Goal: Check status: Check status

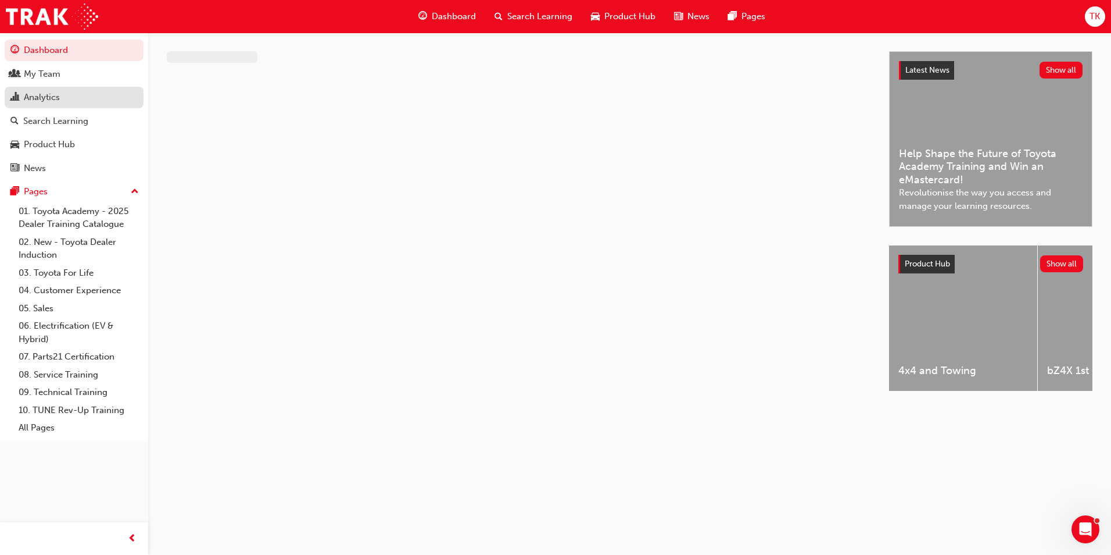
click at [45, 97] on div "Analytics" at bounding box center [42, 97] width 36 height 13
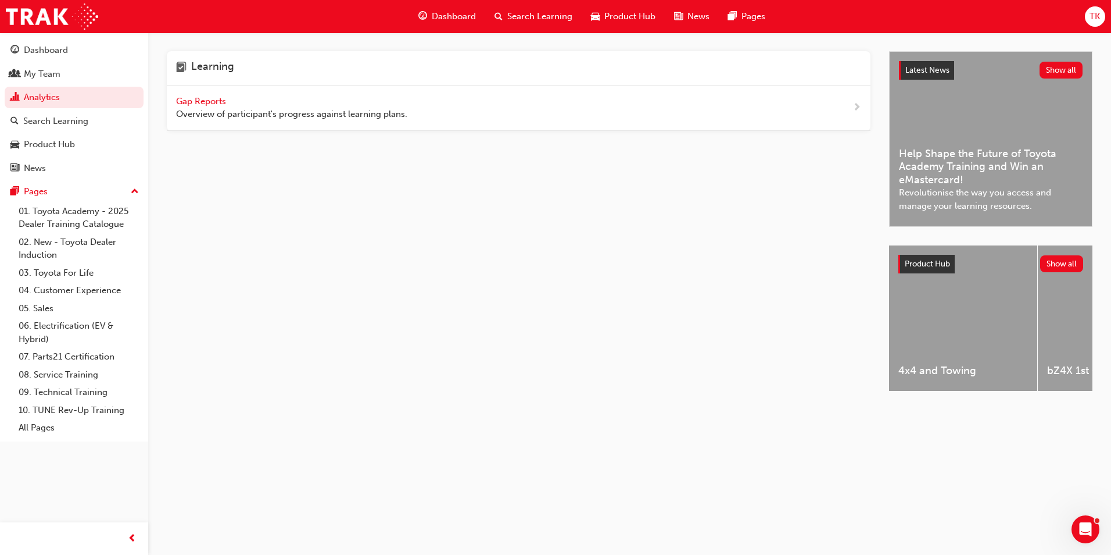
click at [178, 113] on span "Overview of participant's progress against learning plans." at bounding box center [291, 114] width 231 height 13
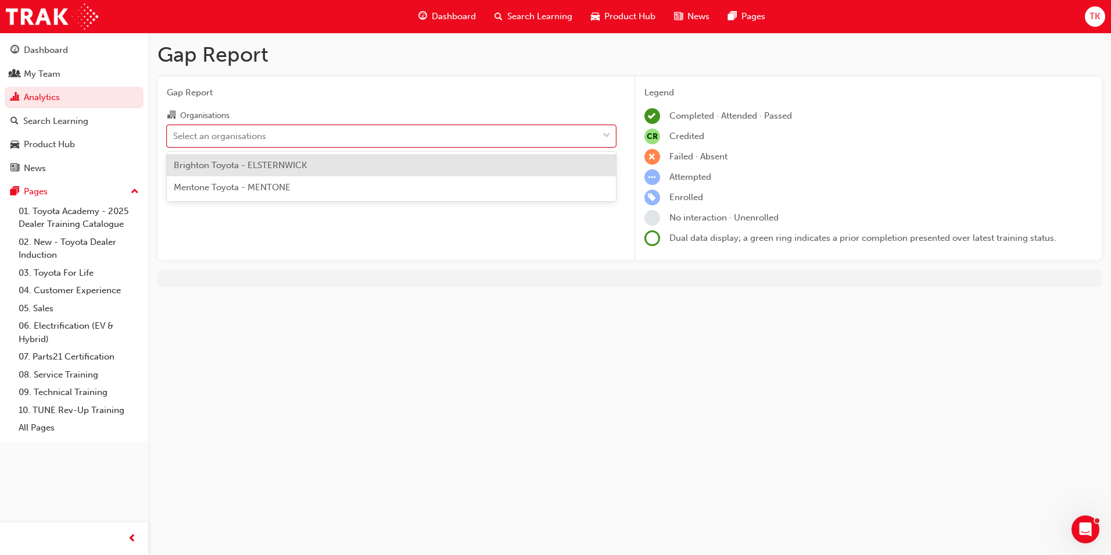
click at [236, 131] on div "Select an organisations" at bounding box center [219, 135] width 93 height 13
click at [174, 131] on input "Organisations option Brighton Toyota - ELSTERNWICK focused, 1 of 2. 2 results a…" at bounding box center [173, 135] width 1 height 10
click at [242, 156] on div "Brighton Toyota - ELSTERNWICK" at bounding box center [391, 165] width 449 height 23
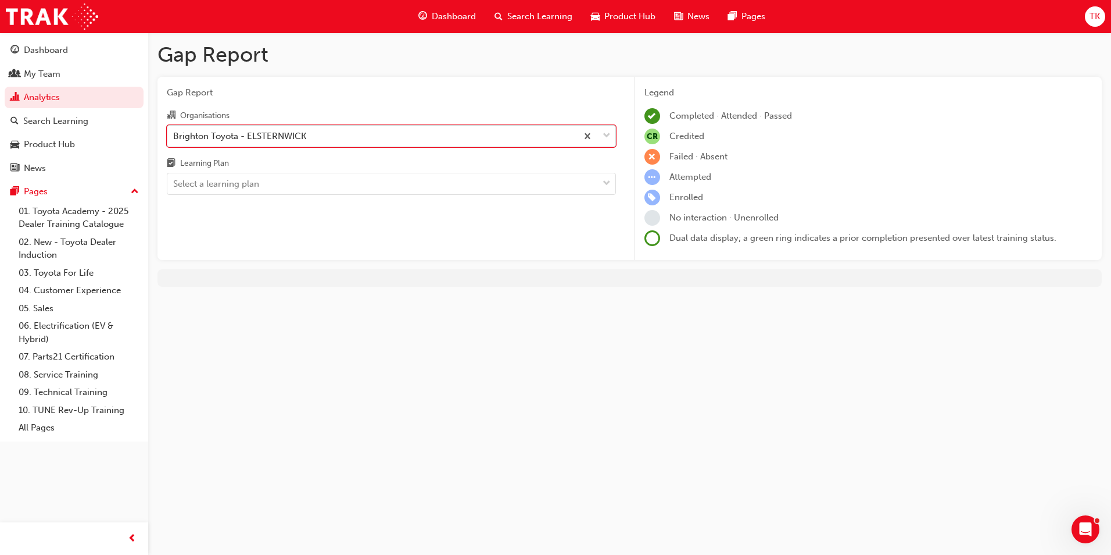
click at [255, 143] on div "Brighton Toyota - ELSTERNWICK" at bounding box center [372, 136] width 410 height 20
click at [174, 140] on input "Organisations option Brighton Toyota - ELSTERNWICK, selected. 0 results availab…" at bounding box center [173, 135] width 1 height 10
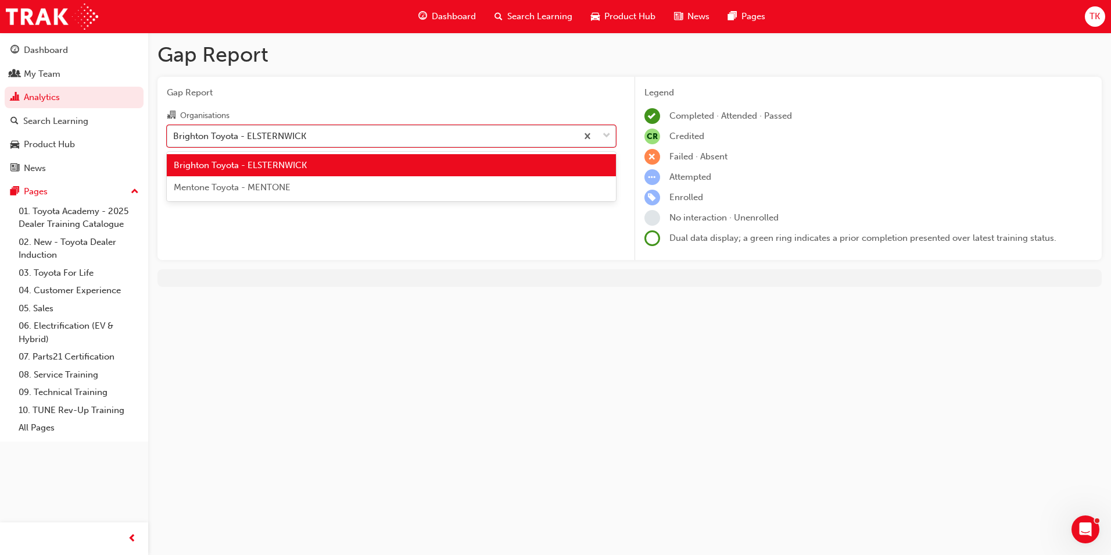
click at [259, 143] on div "Brighton Toyota - ELSTERNWICK" at bounding box center [372, 136] width 410 height 20
click at [174, 140] on input "Organisations option Brighton Toyota - ELSTERNWICK, selected. option Brighton T…" at bounding box center [173, 135] width 1 height 10
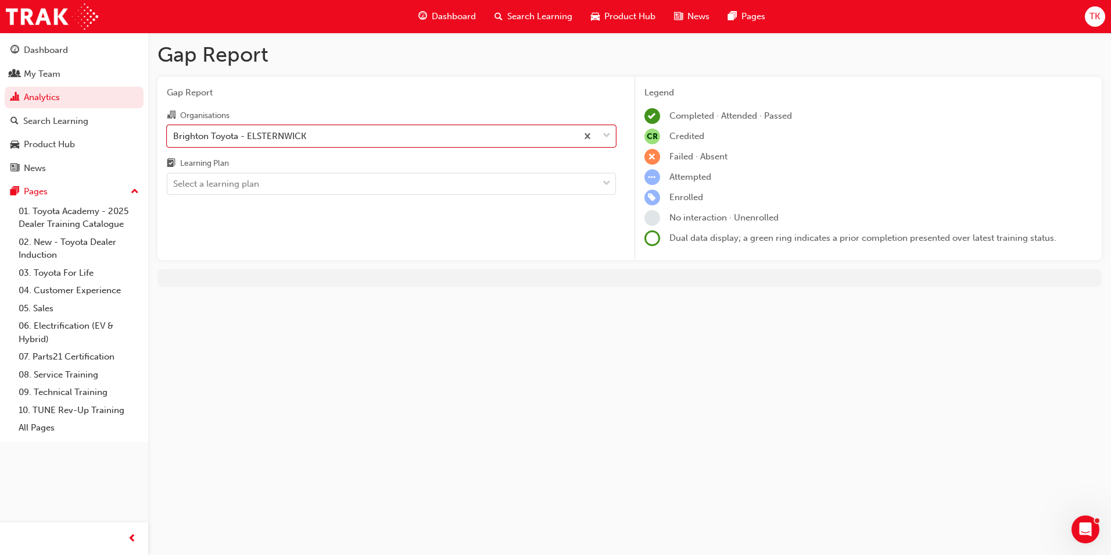
click at [252, 168] on div "Learning Plan" at bounding box center [391, 164] width 449 height 17
click at [174, 178] on input "Learning Plan Select a learning plan" at bounding box center [173, 183] width 1 height 10
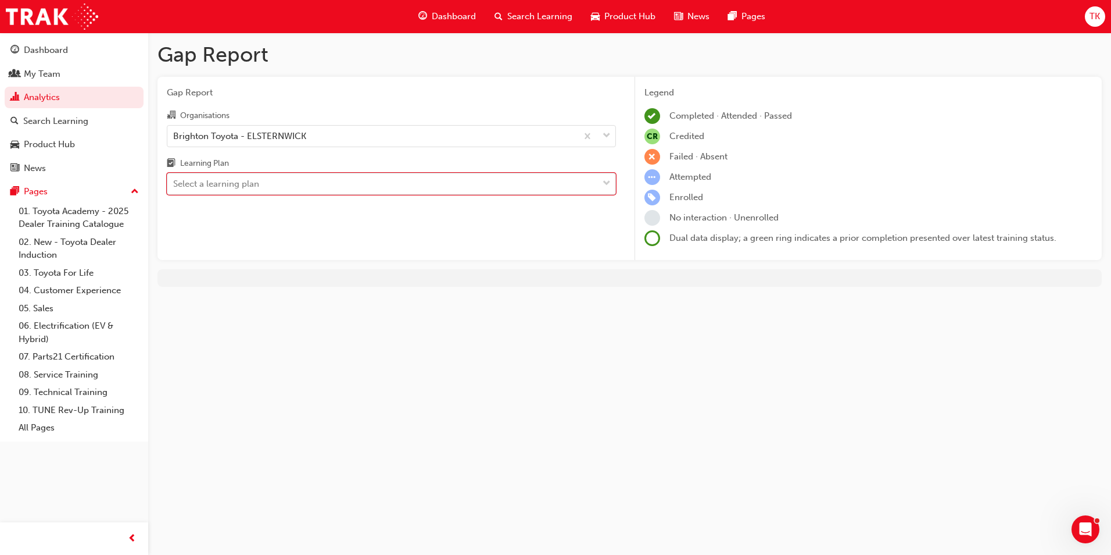
click at [253, 177] on div "Select a learning plan" at bounding box center [216, 183] width 86 height 13
click at [174, 178] on input "Learning Plan 0 results available. Select is focused ,type to refine list, pres…" at bounding box center [173, 183] width 1 height 10
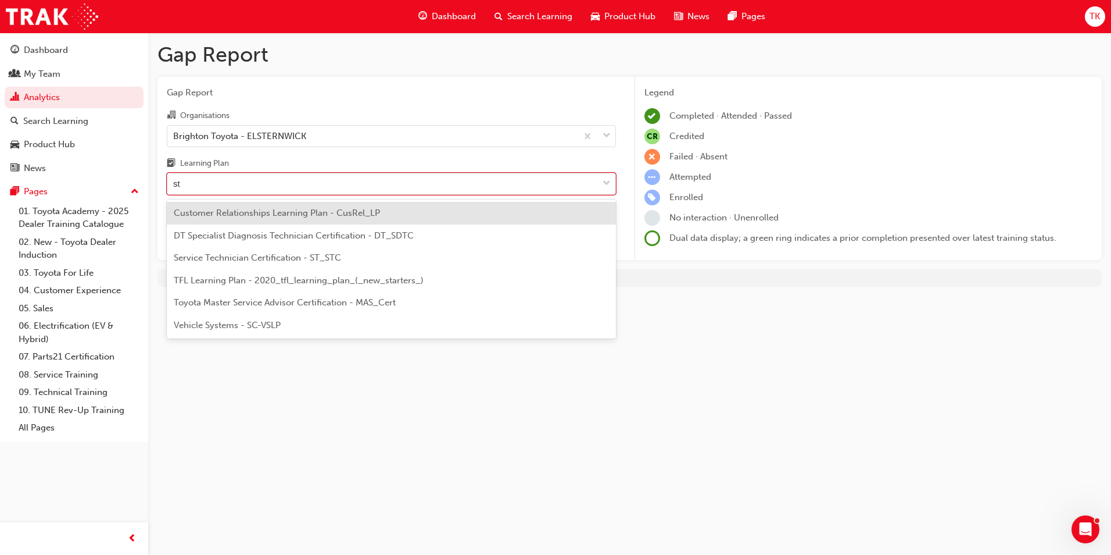
type input "stc"
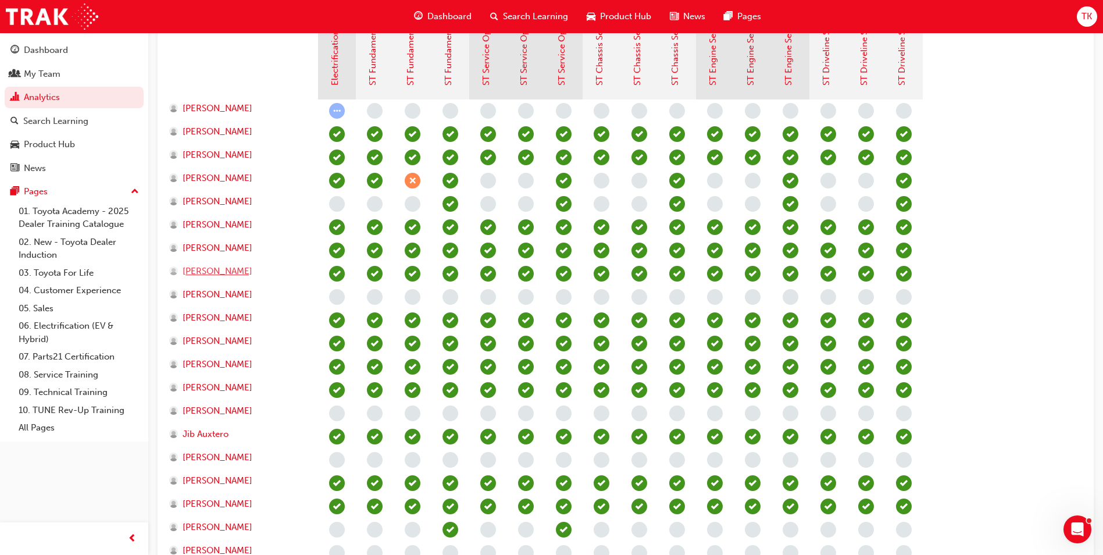
scroll to position [331, 0]
